Goal: Find specific page/section: Find specific page/section

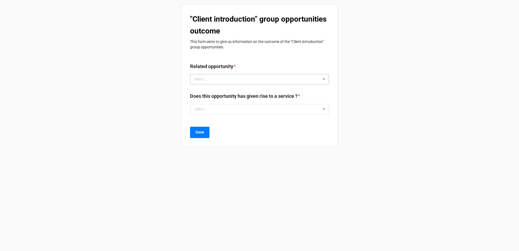
click at [230, 82] on div "Select ... No results found." at bounding box center [259, 79] width 139 height 10
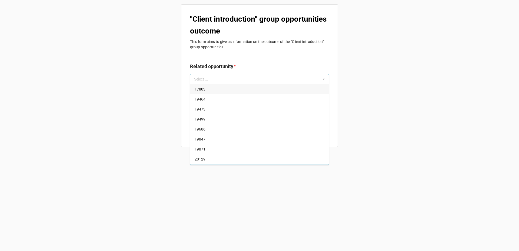
click at [221, 96] on div "19464" at bounding box center [259, 99] width 138 height 10
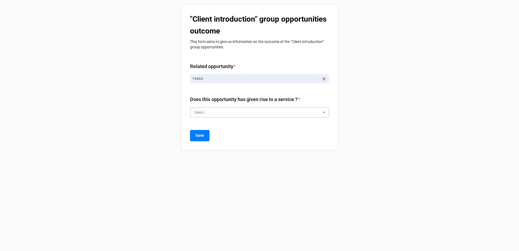
click at [217, 111] on input "text" at bounding box center [260, 113] width 138 height 10
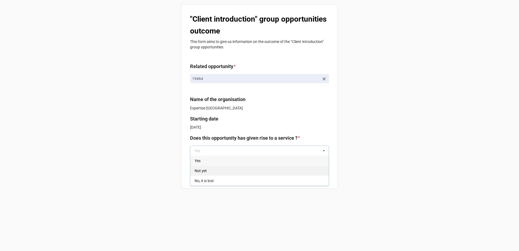
click at [204, 168] on div "Not yet" at bounding box center [259, 171] width 138 height 10
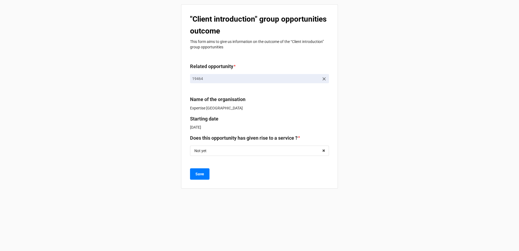
click at [333, 137] on div ""Client introduction" group opportunities outcome This form aims to give us inf…" at bounding box center [259, 96] width 157 height 184
click at [325, 78] on icon at bounding box center [323, 78] width 5 height 5
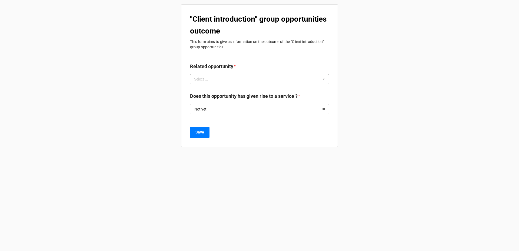
click at [305, 78] on div "Select ... 17803 19464 19473 19499 19686 19847 19871 20129 20308 20316 20317 20…" at bounding box center [259, 79] width 139 height 10
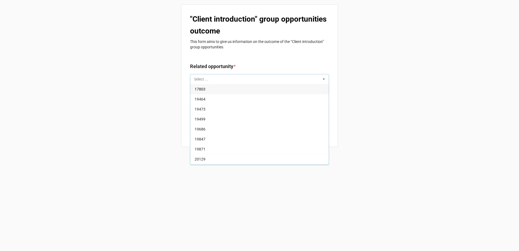
paste input "22601"
type input "2"
type input "22601"
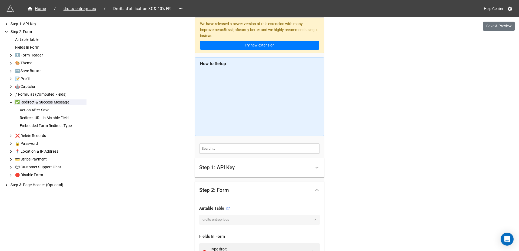
scroll to position [1487, 0]
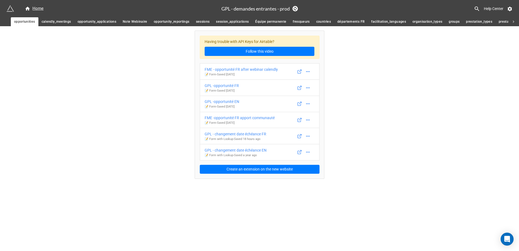
click at [184, 23] on span "opportunity_reportings" at bounding box center [172, 22] width 36 height 6
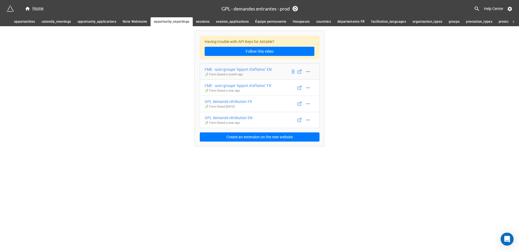
click at [238, 70] on div "FME - suivi groupe "Apport d'affaires" EN" at bounding box center [238, 69] width 67 height 6
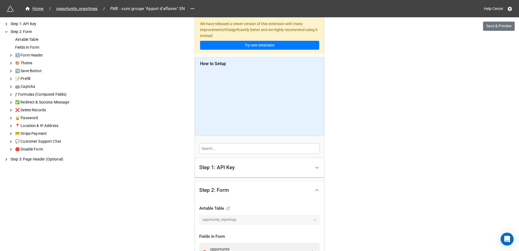
scroll to position [162, 0]
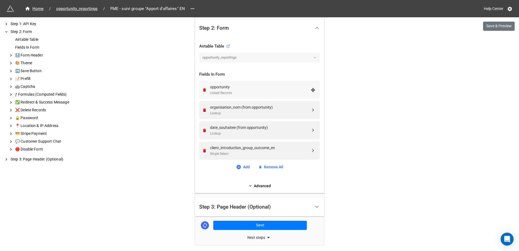
click at [234, 93] on div "Linked Records" at bounding box center [260, 93] width 101 height 5
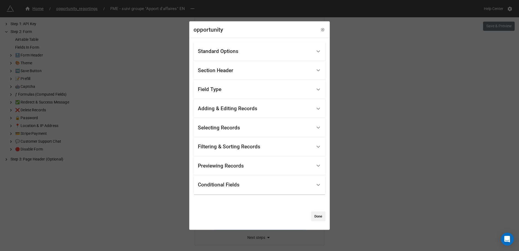
click at [220, 147] on div "Filtering & Sorting Records" at bounding box center [229, 146] width 62 height 5
